Goal: Task Accomplishment & Management: Use online tool/utility

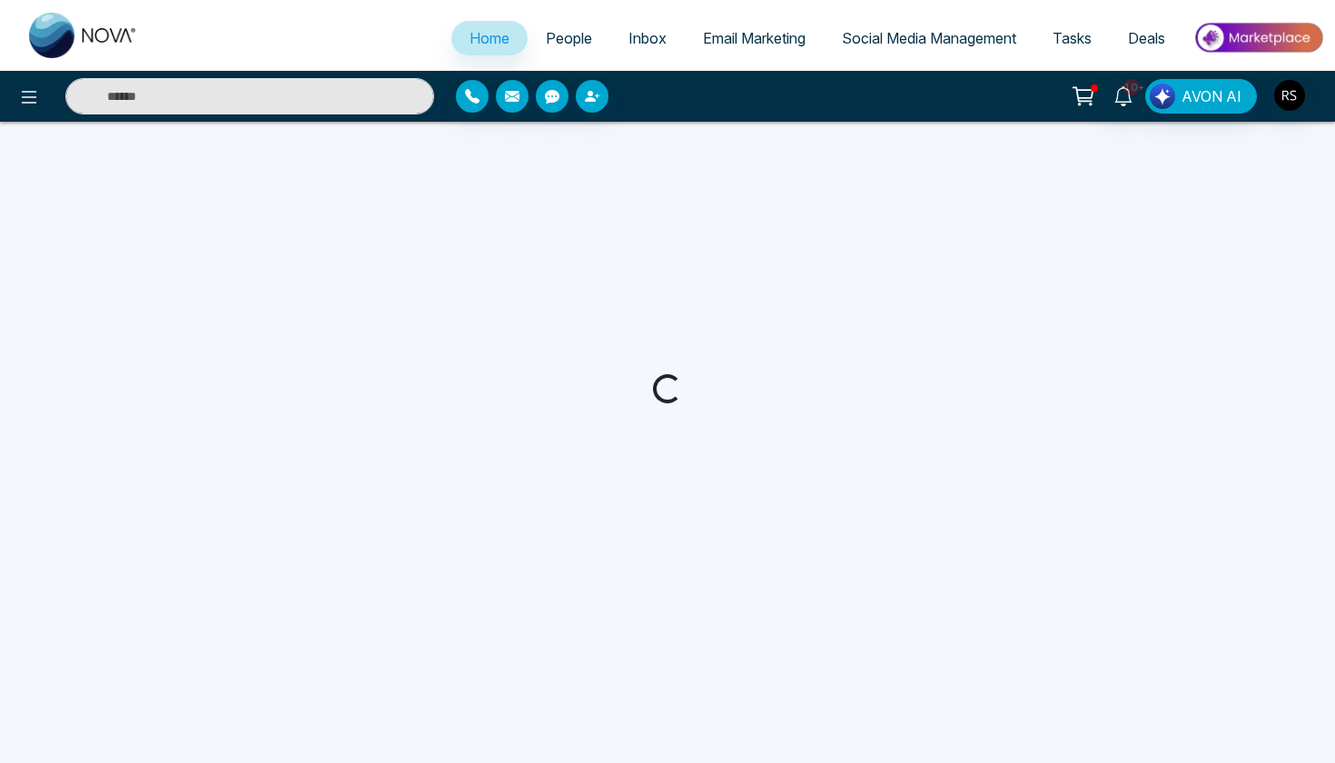
select select "*"
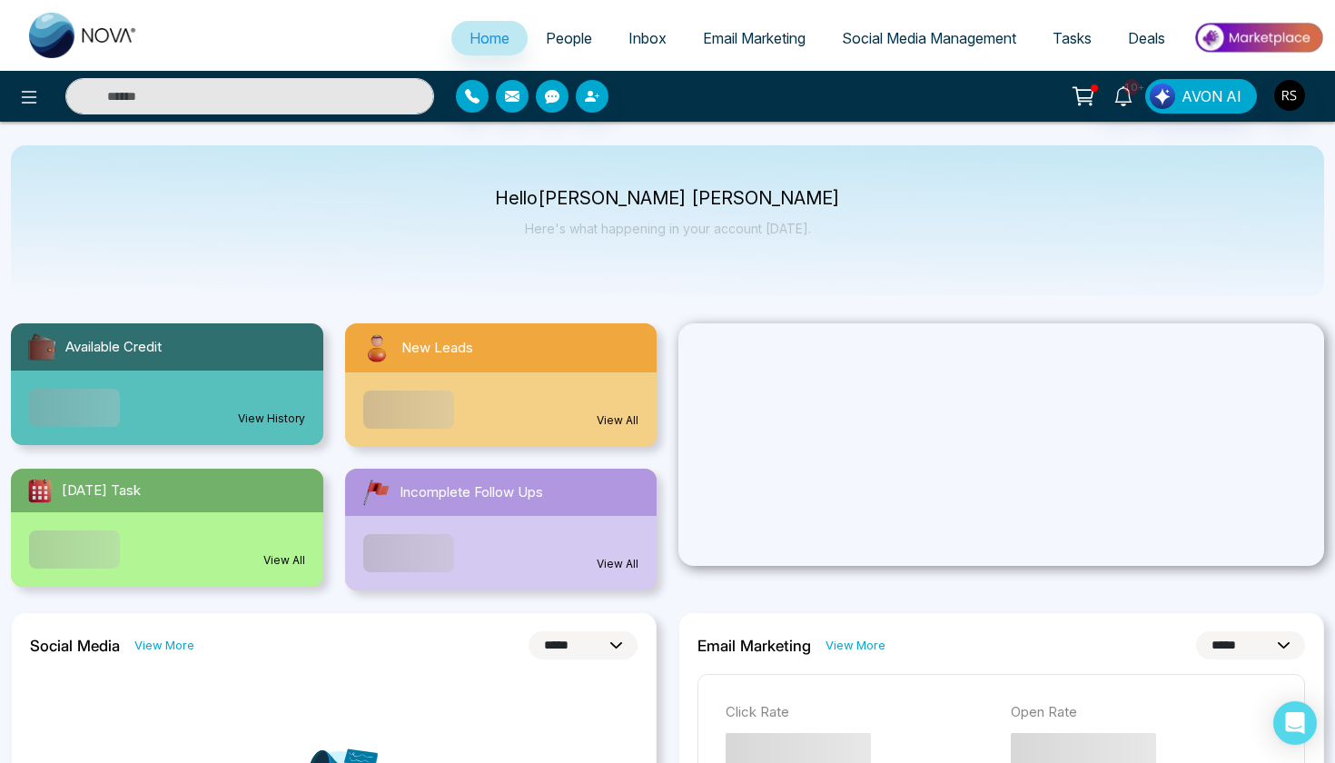
click at [574, 44] on span "People" at bounding box center [569, 38] width 46 height 18
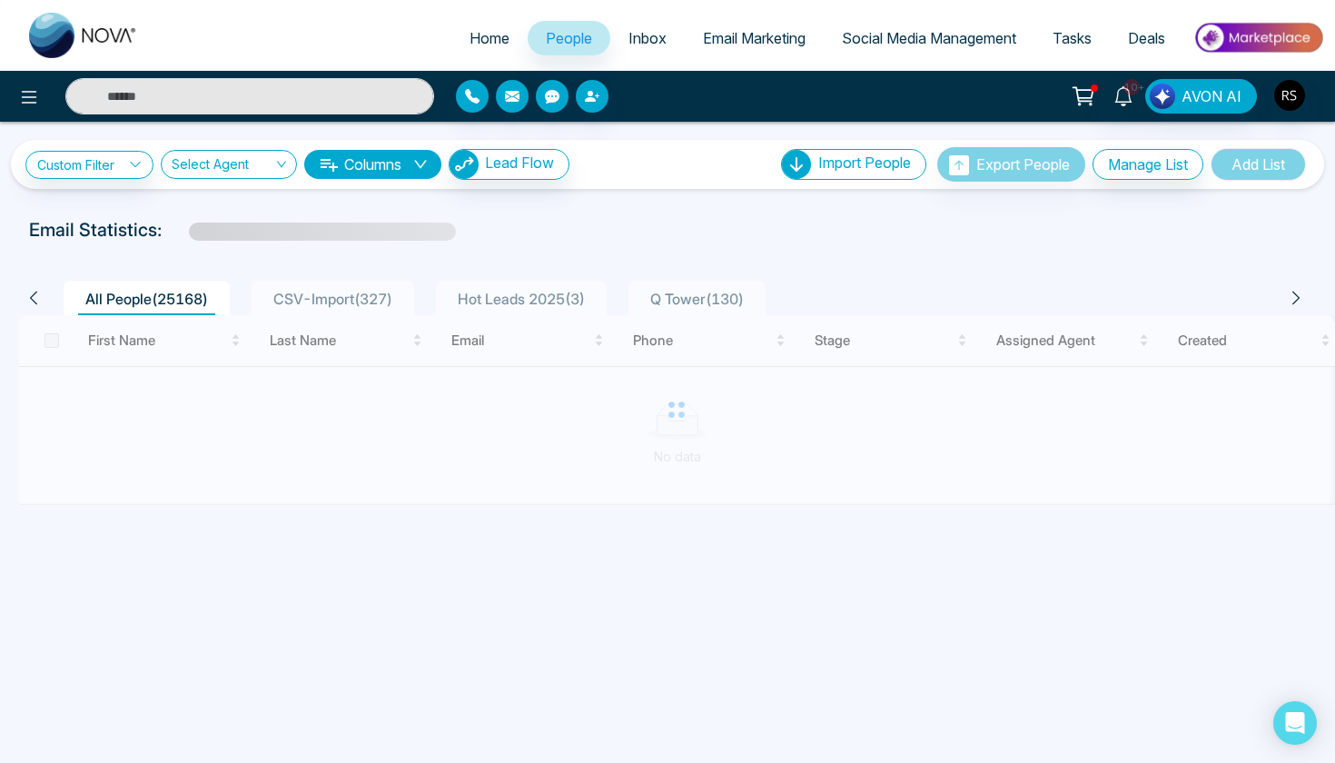
click at [898, 50] on link "Social Media Management" at bounding box center [929, 38] width 211 height 35
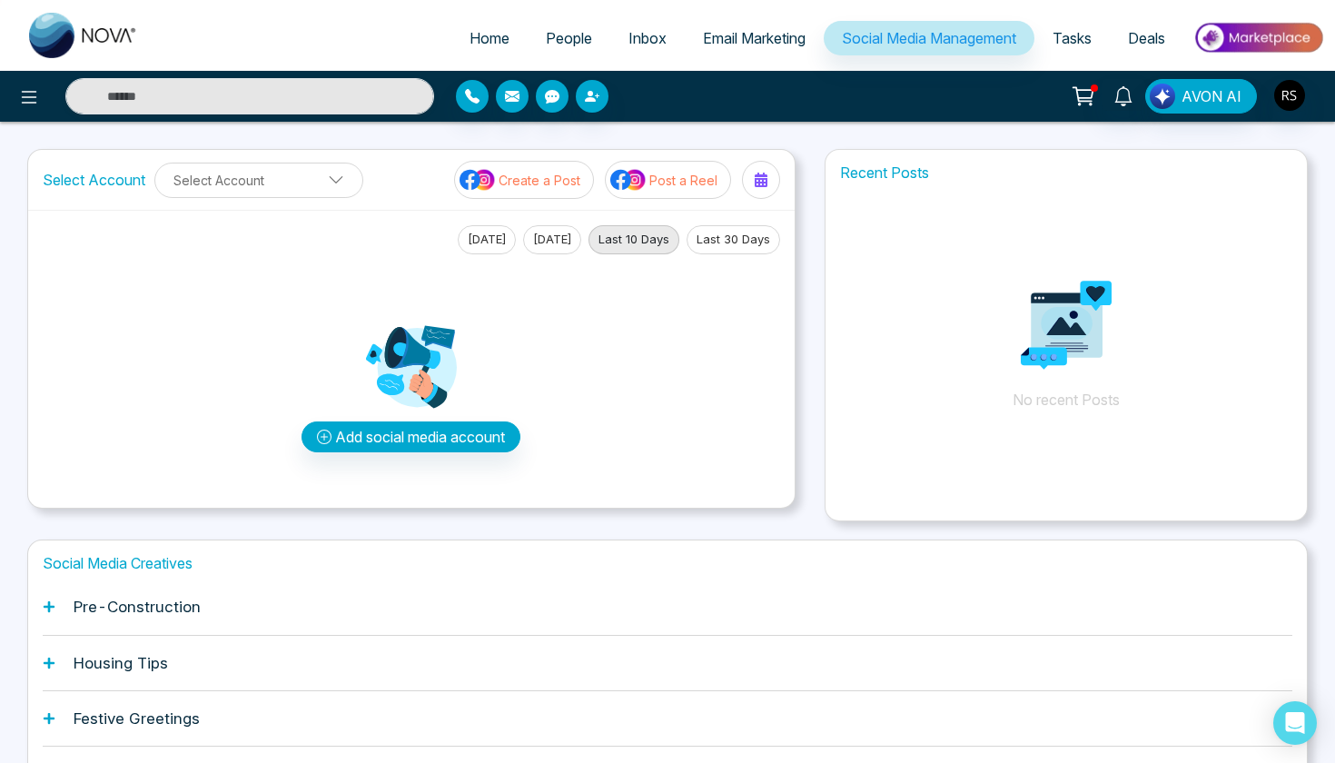
click at [391, 438] on button "Add social media account" at bounding box center [410, 436] width 219 height 31
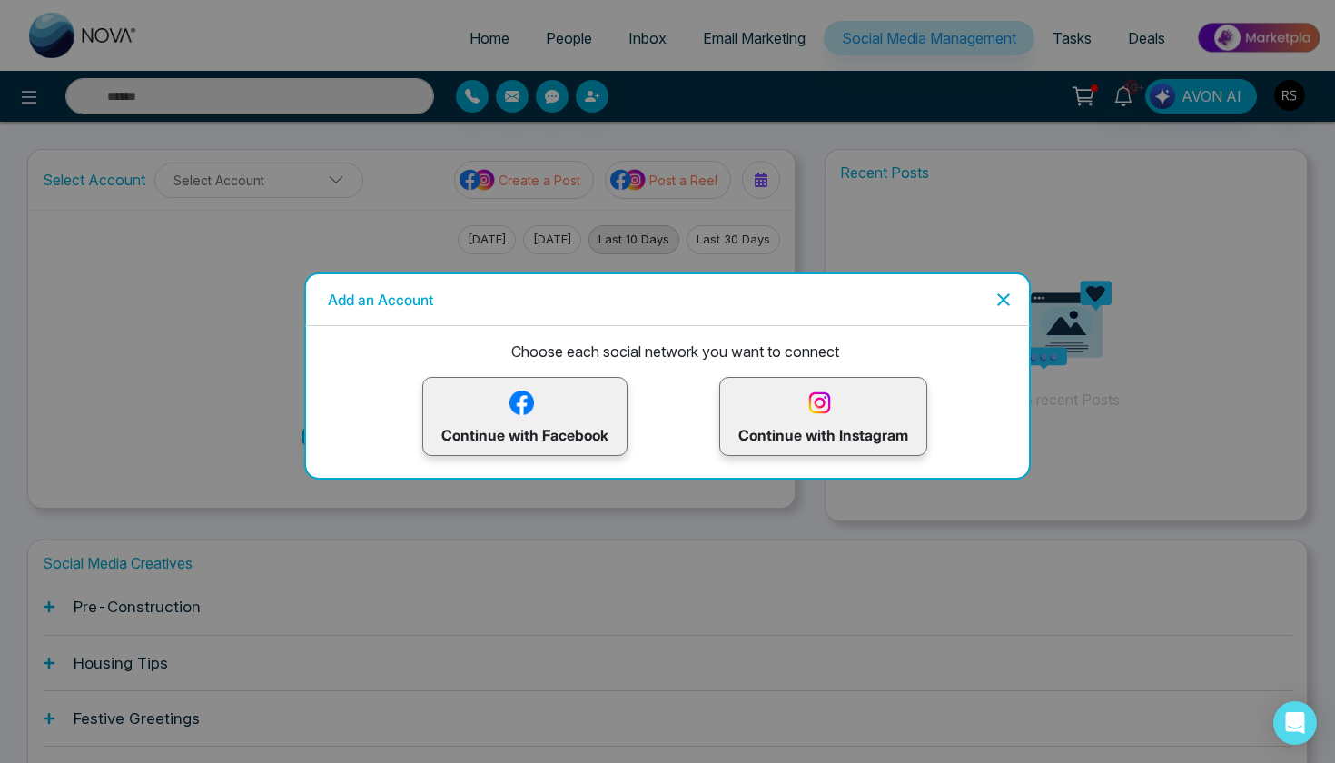
click at [531, 413] on img at bounding box center [522, 403] width 32 height 32
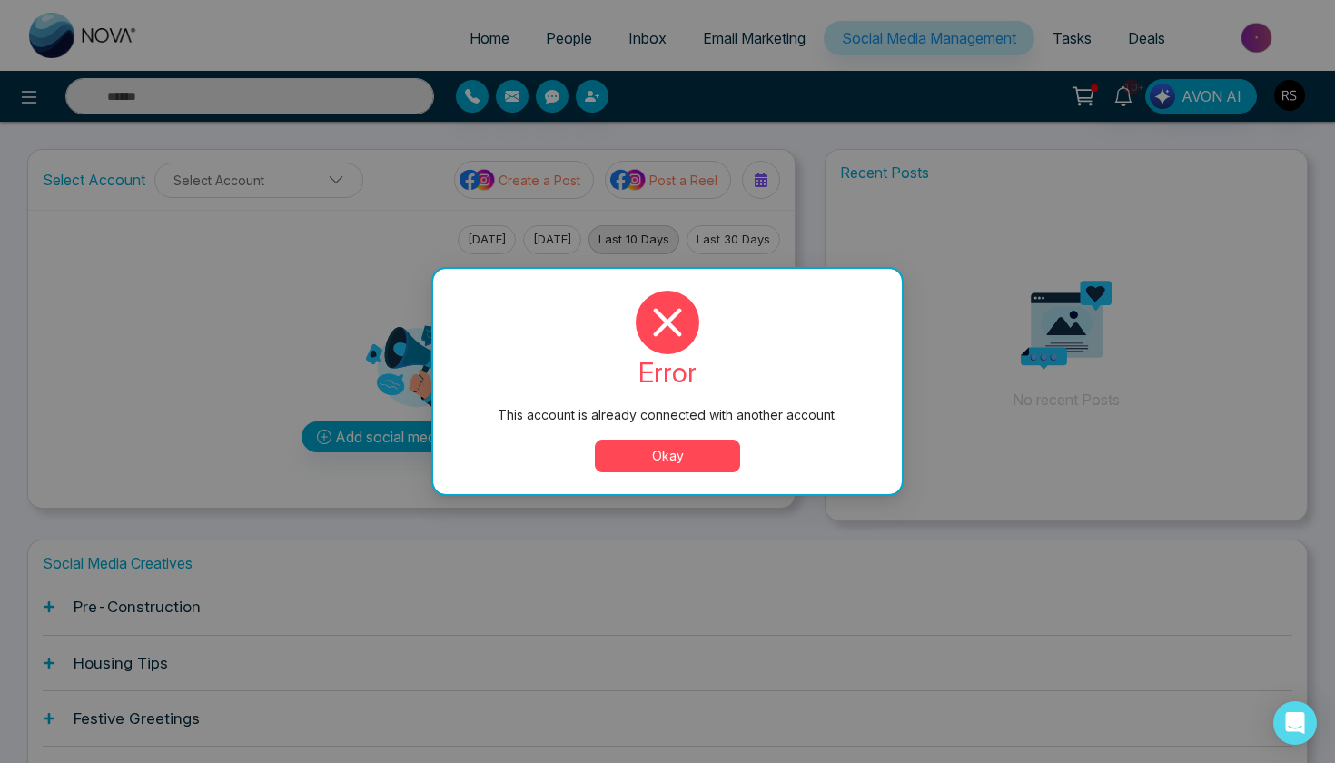
click at [656, 460] on button "Okay" at bounding box center [667, 455] width 145 height 33
